Goal: Transaction & Acquisition: Purchase product/service

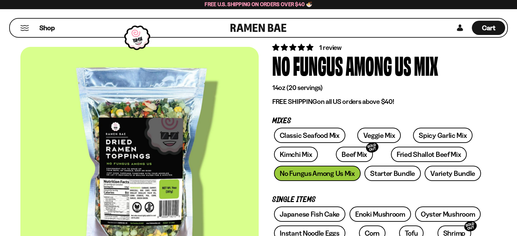
scroll to position [34, 0]
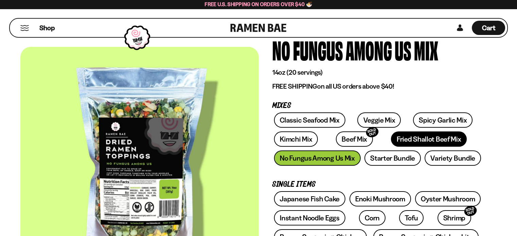
click at [414, 139] on link "Fried Shallot Beef Mix" at bounding box center [429, 138] width 76 height 15
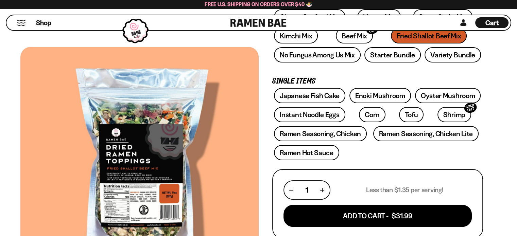
scroll to position [170, 0]
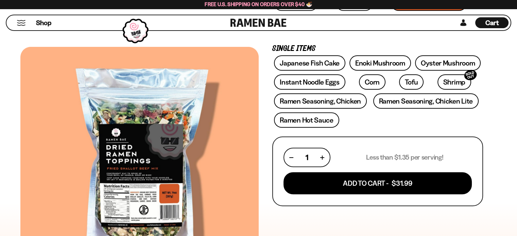
click at [168, 142] on div at bounding box center [139, 163] width 238 height 232
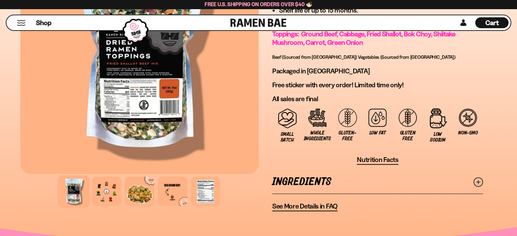
scroll to position [484, 0]
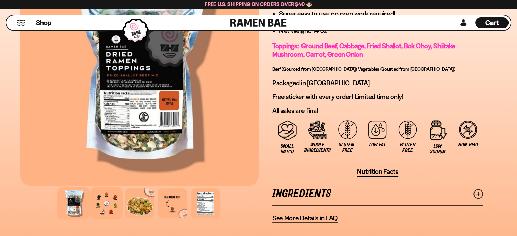
click at [103, 195] on div at bounding box center [106, 203] width 32 height 32
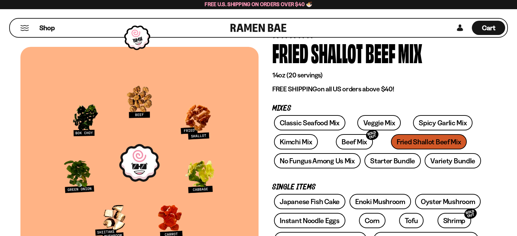
scroll to position [43, 0]
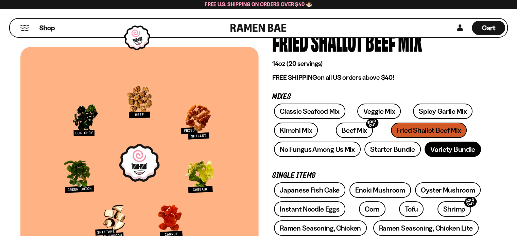
click at [454, 147] on link "Variety Bundle" at bounding box center [452, 149] width 56 height 15
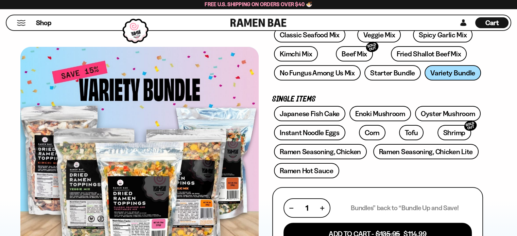
scroll to position [68, 0]
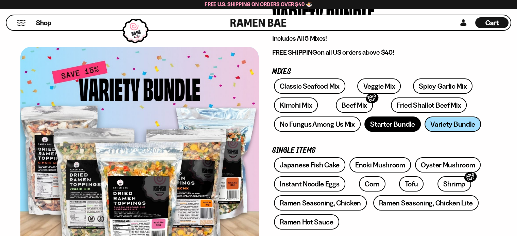
click at [380, 126] on link "Starter Bundle" at bounding box center [392, 123] width 56 height 15
